Goal: Navigation & Orientation: Understand site structure

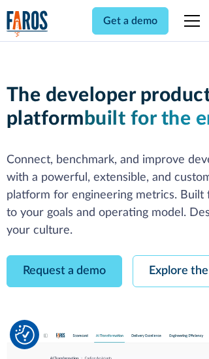
scroll to position [74, 0]
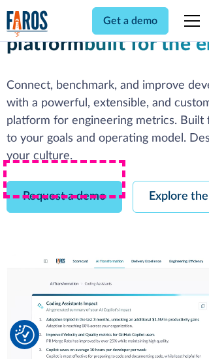
click at [64, 181] on link "Request a demo" at bounding box center [65, 197] width 116 height 32
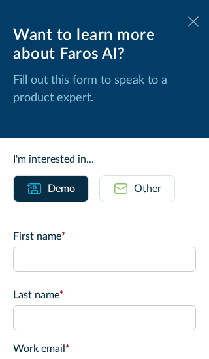
click at [193, 22] on icon at bounding box center [193, 21] width 10 height 10
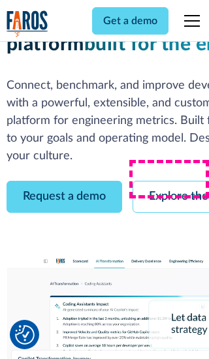
click at [170, 181] on link "Explore the platform" at bounding box center [202, 197] width 139 height 32
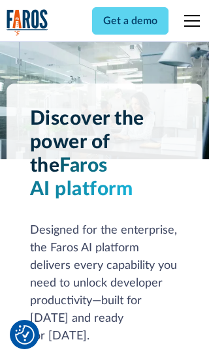
scroll to position [9811, 0]
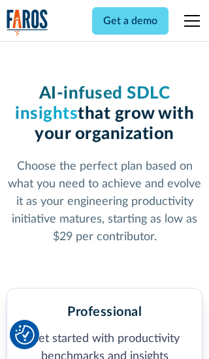
scroll to position [2024, 0]
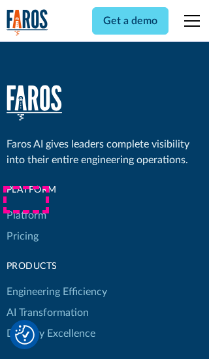
click at [25, 205] on link "Platform" at bounding box center [27, 215] width 40 height 21
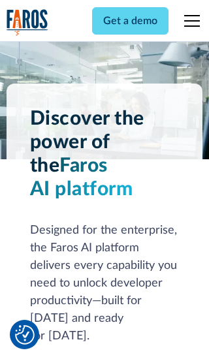
scroll to position [10231, 0]
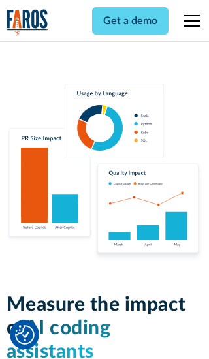
scroll to position [8074, 0]
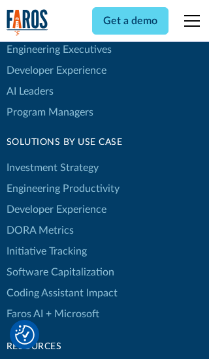
click at [39, 220] on link "DORA Metrics" at bounding box center [40, 230] width 67 height 21
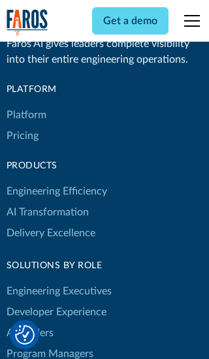
scroll to position [5719, 0]
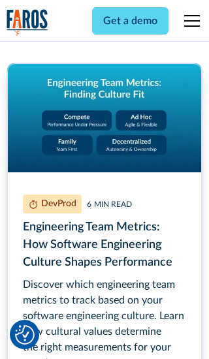
scroll to position [5892, 0]
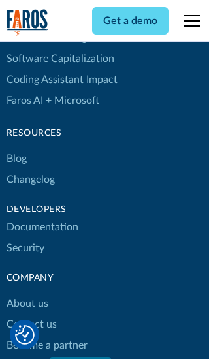
click at [30, 180] on link "Changelog" at bounding box center [31, 179] width 48 height 21
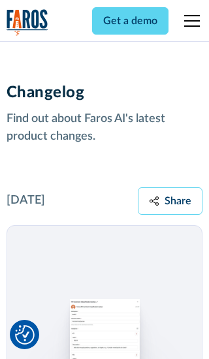
scroll to position [15777, 0]
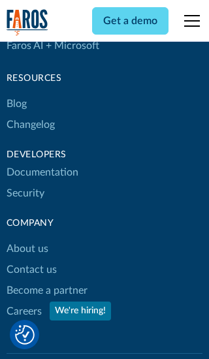
click at [27, 238] on link "About us" at bounding box center [28, 248] width 42 height 21
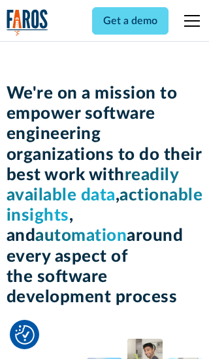
scroll to position [4504, 0]
